Goal: Task Accomplishment & Management: Use online tool/utility

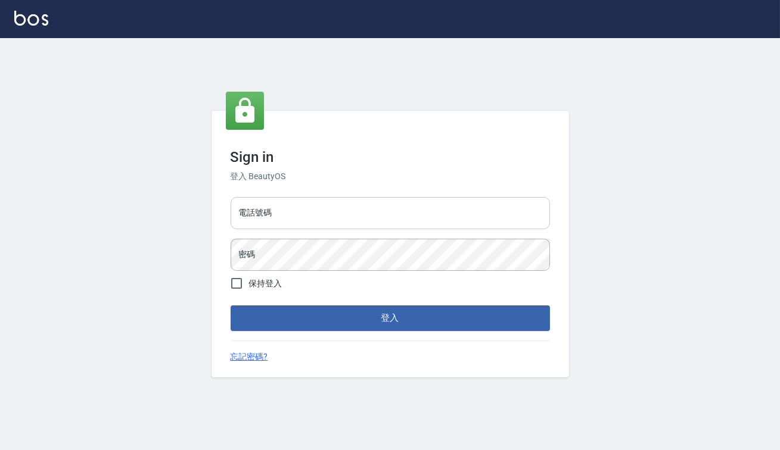
click at [341, 215] on input "電話號碼" at bounding box center [390, 213] width 319 height 32
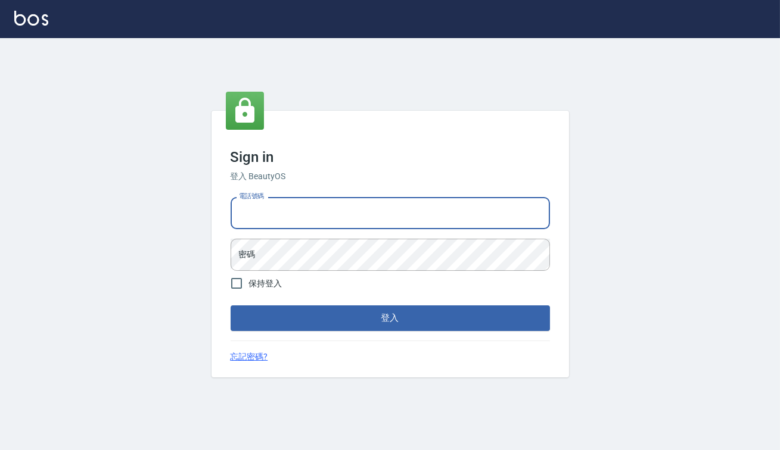
type input "0938917261"
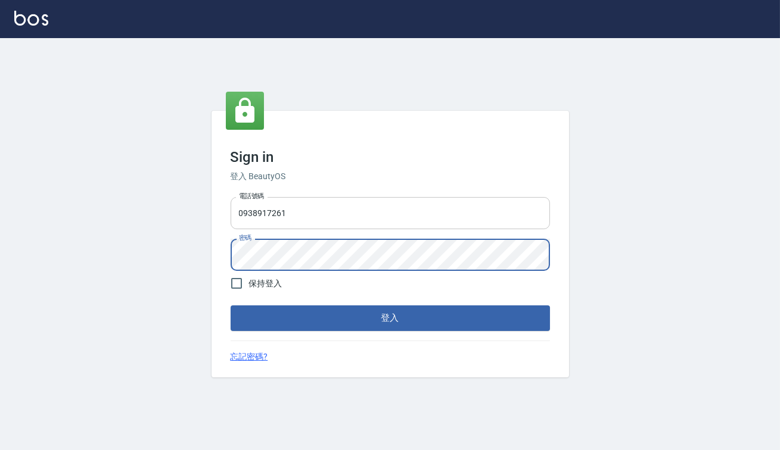
click at [231, 306] on button "登入" at bounding box center [390, 318] width 319 height 25
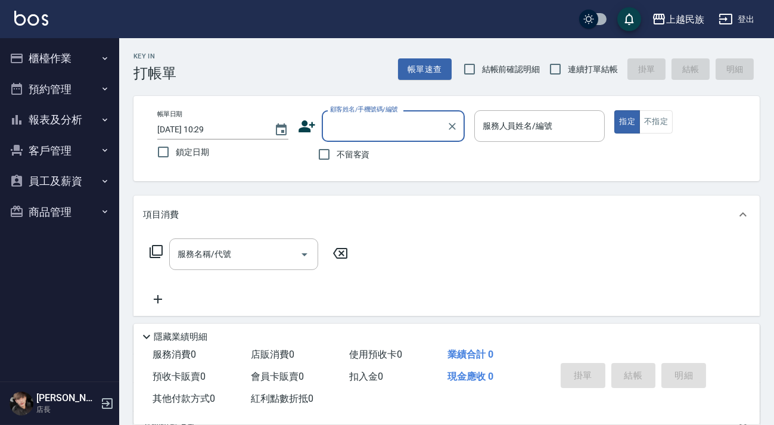
click at [77, 69] on button "櫃檯作業" at bounding box center [60, 58] width 110 height 31
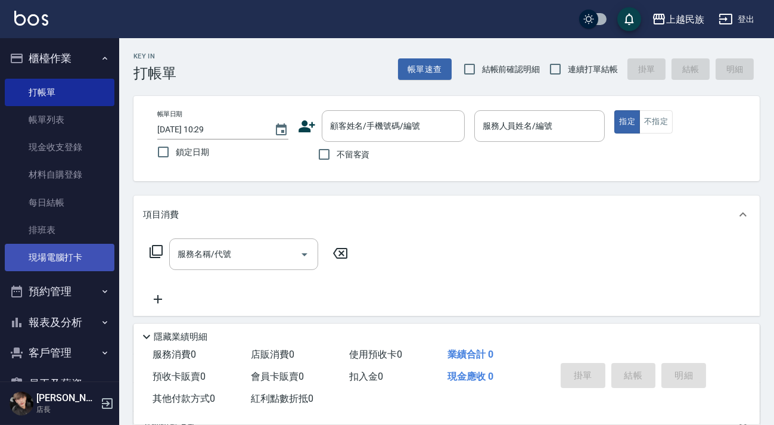
click at [108, 258] on link "現場電腦打卡" at bounding box center [60, 257] width 110 height 27
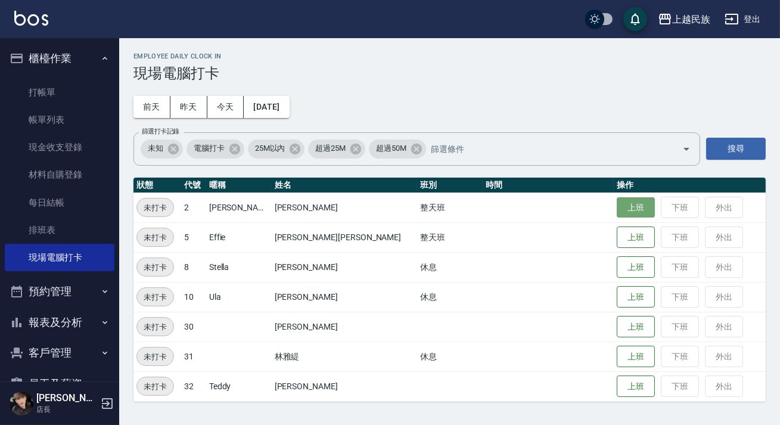
click at [617, 207] on button "上班" at bounding box center [636, 207] width 38 height 21
